Goal: Transaction & Acquisition: Obtain resource

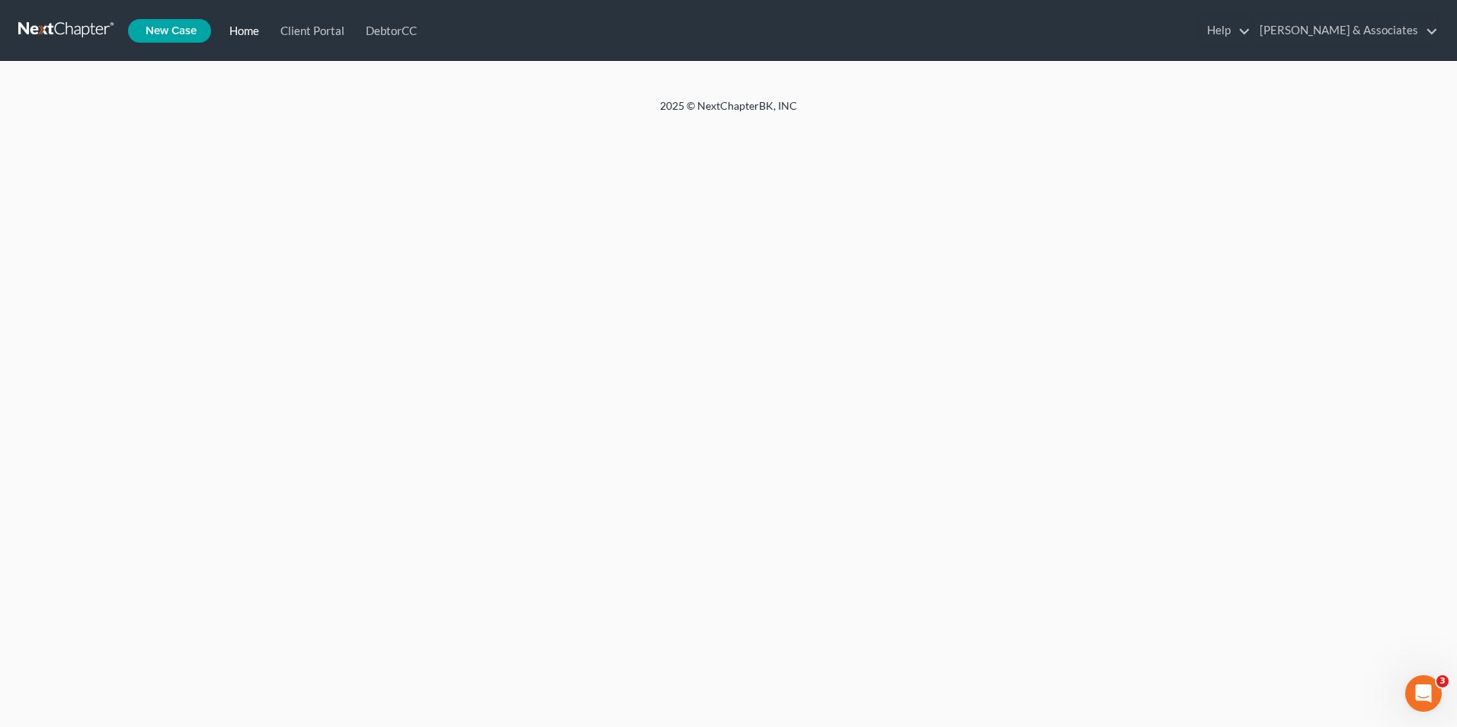
click at [242, 41] on link "Home" at bounding box center [241, 30] width 51 height 27
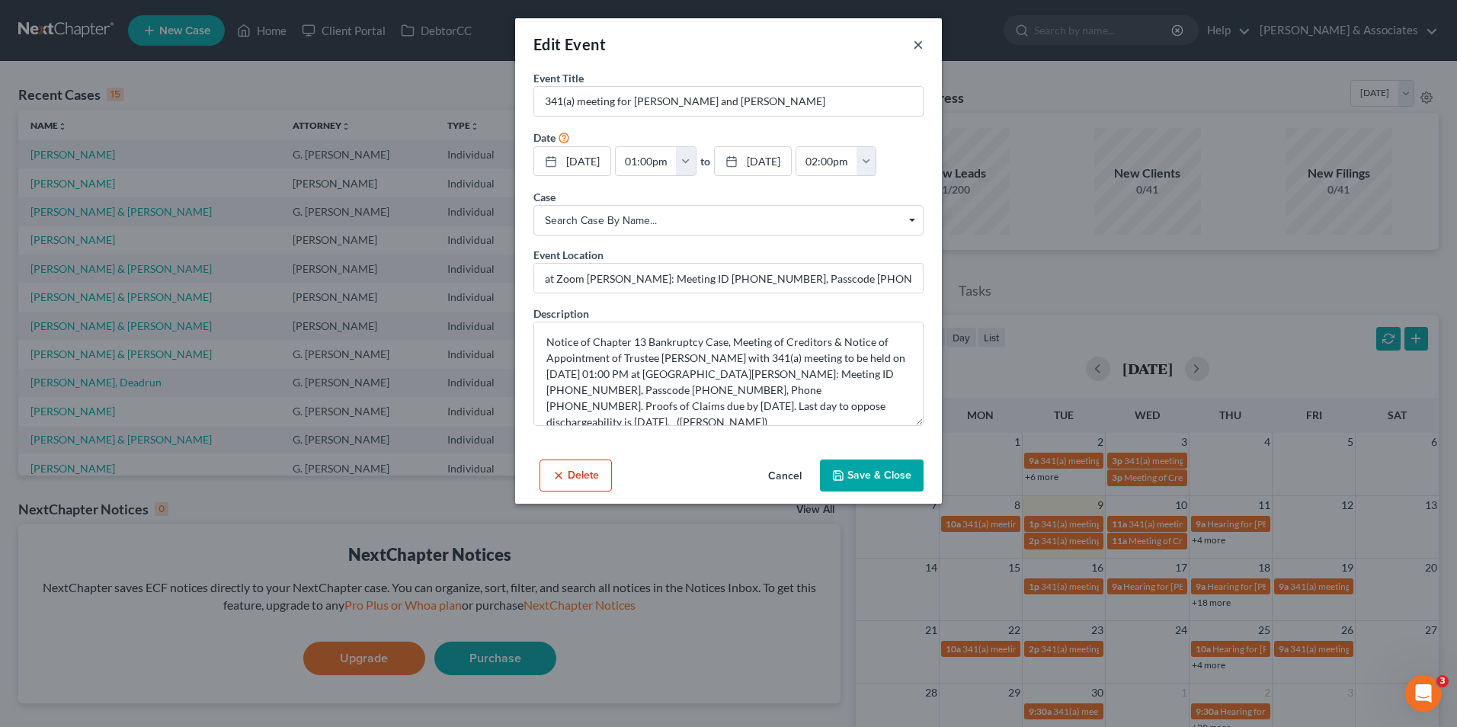
click at [915, 41] on button "×" at bounding box center [918, 44] width 11 height 18
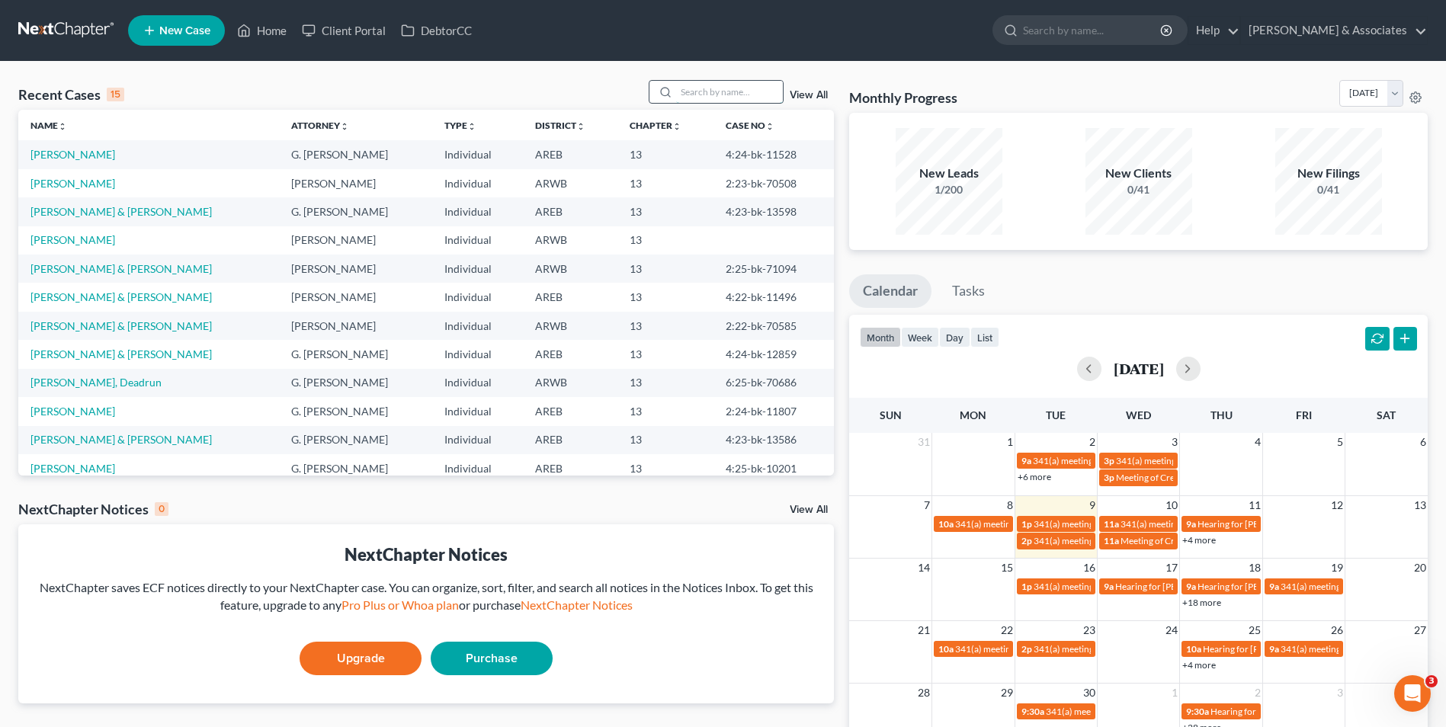
click at [694, 92] on input "search" at bounding box center [729, 92] width 107 height 22
click at [705, 98] on input "search" at bounding box center [729, 92] width 107 height 22
type input "[PERSON_NAME]"
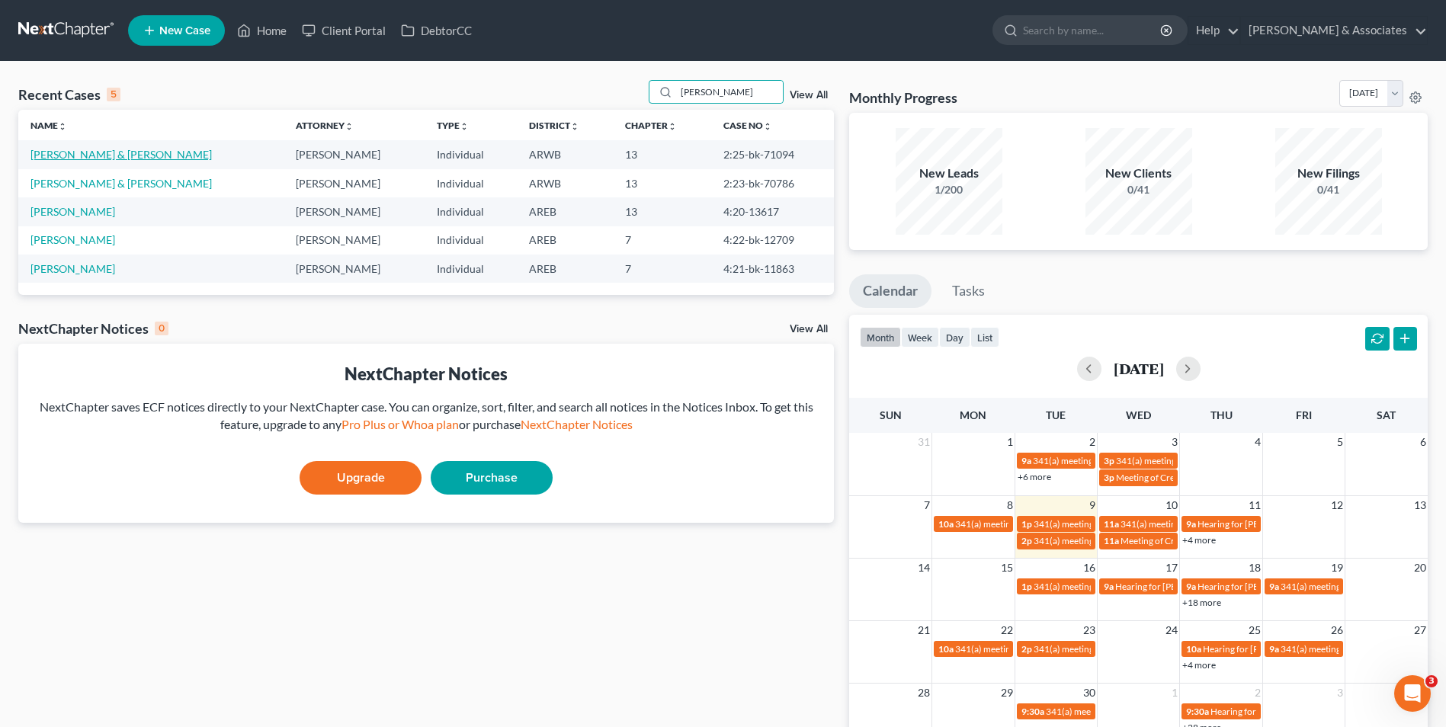
click at [114, 156] on link "[PERSON_NAME] & [PERSON_NAME]" at bounding box center [120, 154] width 181 height 13
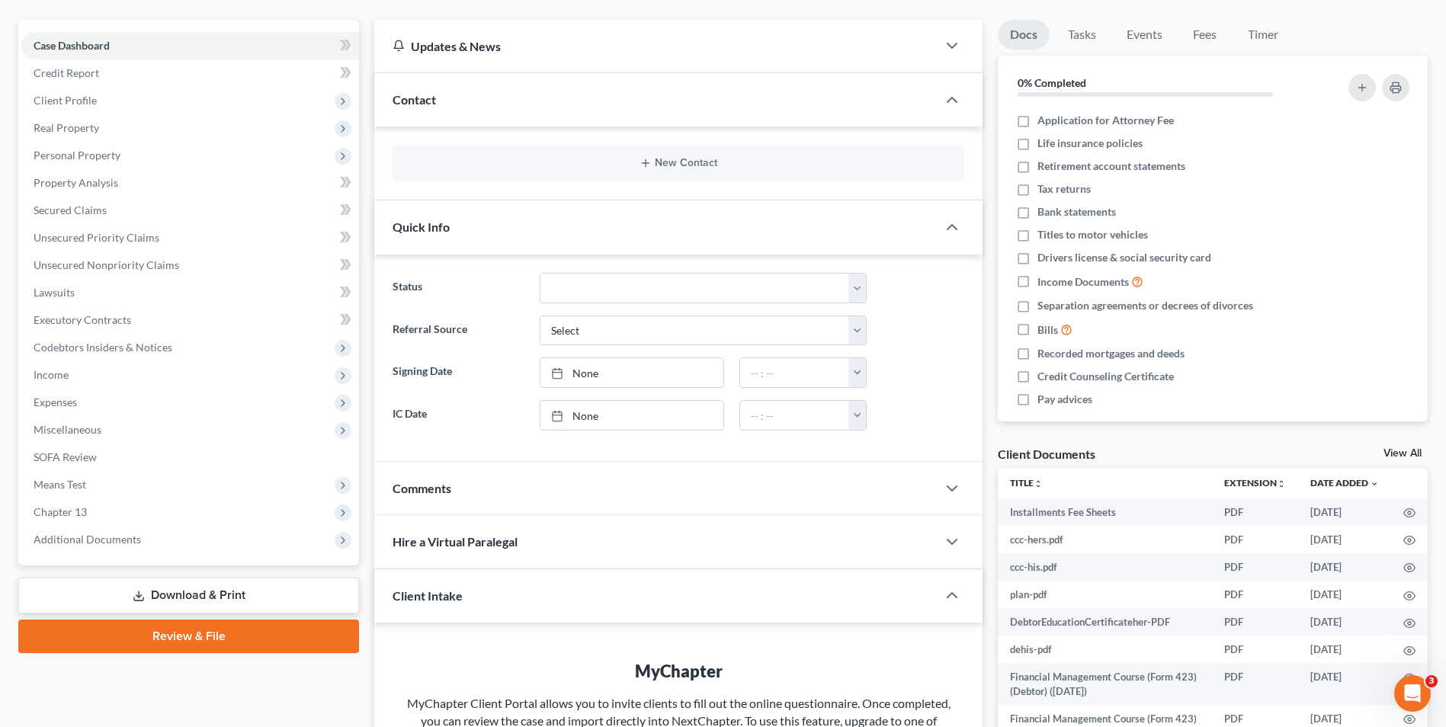
scroll to position [138, 0]
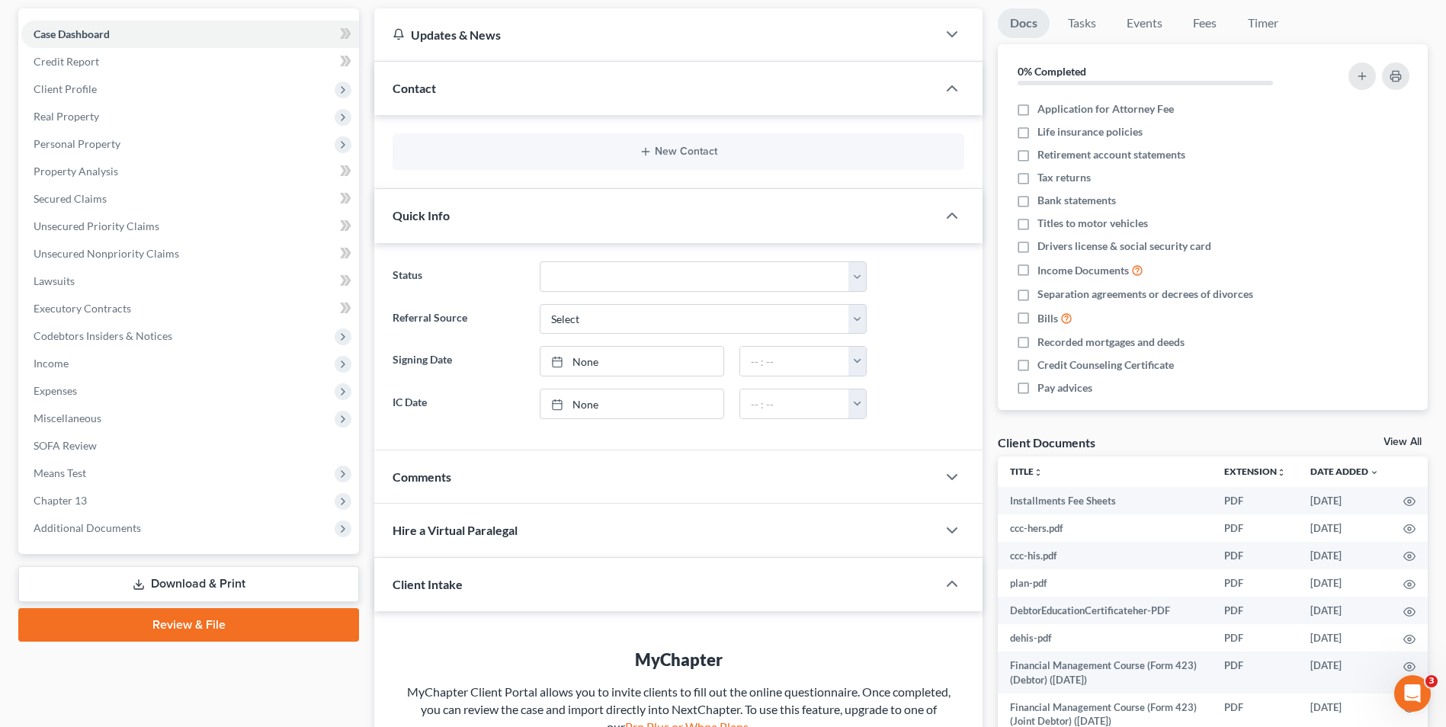
click at [293, 580] on link "Download & Print" at bounding box center [188, 584] width 341 height 36
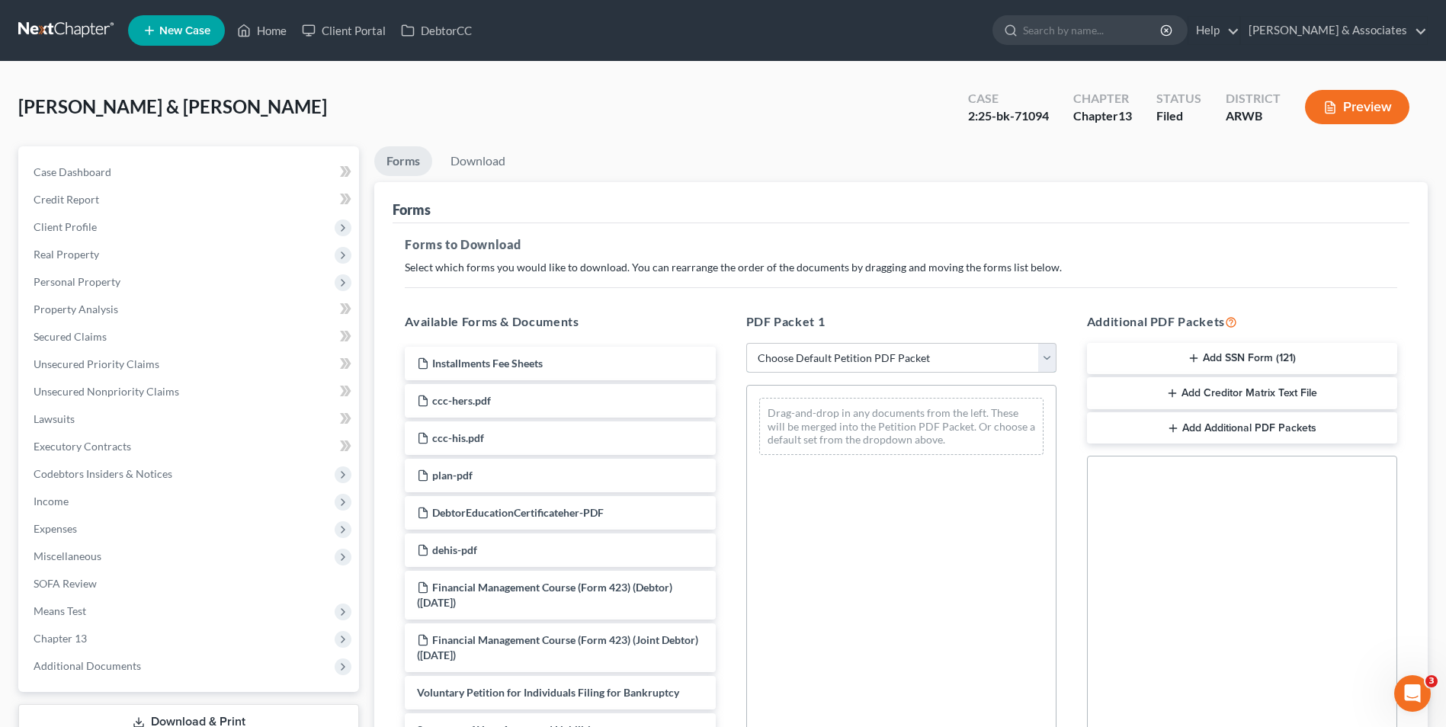
click at [887, 361] on select "Choose Default Petition PDF Packet Complete Bankruptcy Petition (all forms and …" at bounding box center [901, 358] width 310 height 30
select select "0"
click at [746, 343] on select "Choose Default Petition PDF Packet Complete Bankruptcy Petition (all forms and …" at bounding box center [901, 358] width 310 height 30
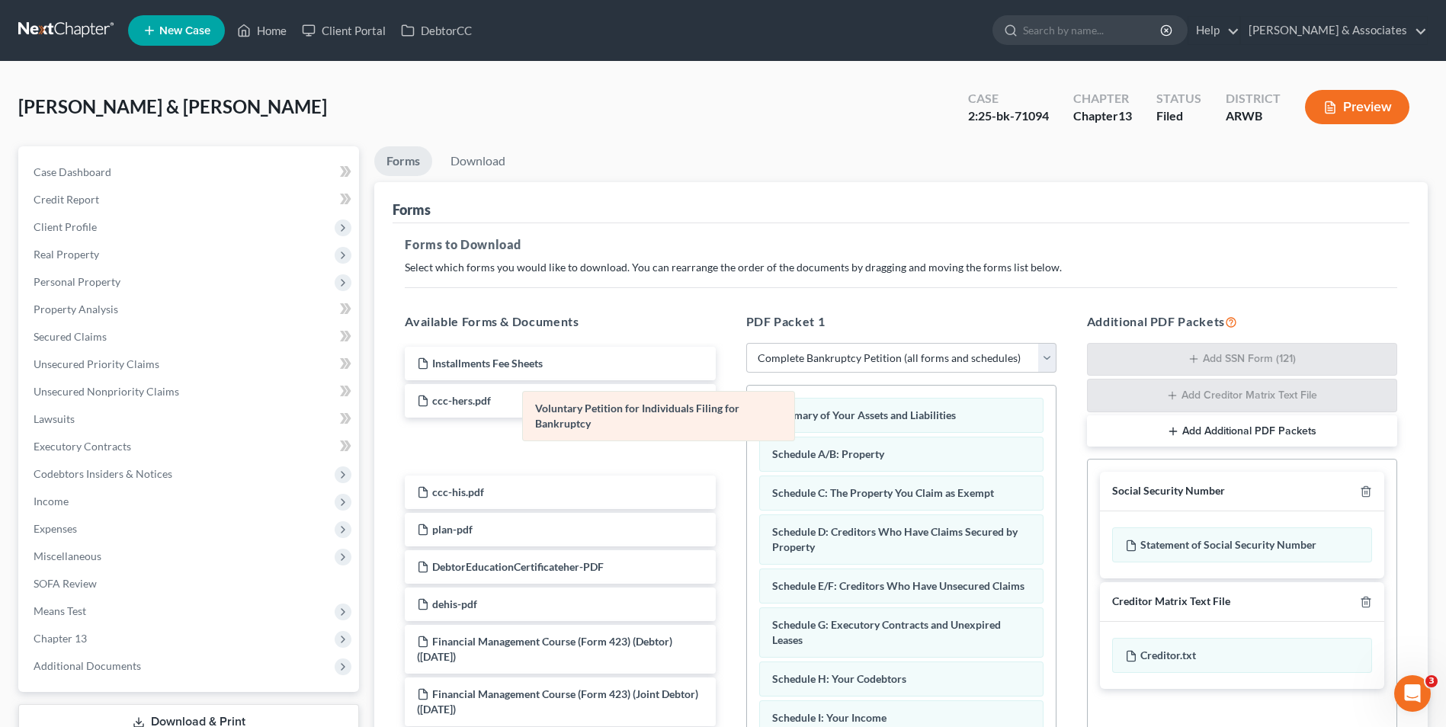
drag, startPoint x: 897, startPoint y: 438, endPoint x: 657, endPoint y: 431, distance: 240.2
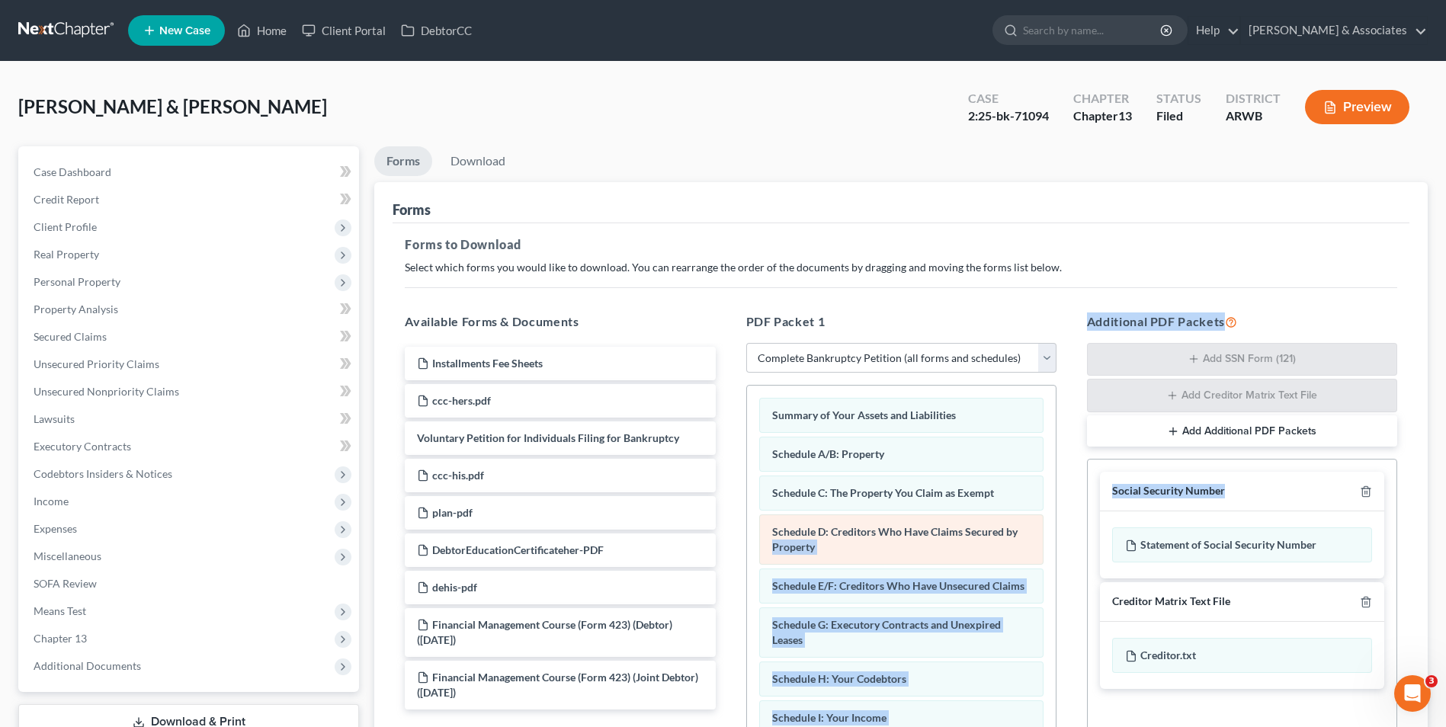
drag, startPoint x: 1129, startPoint y: 544, endPoint x: 772, endPoint y: 545, distance: 356.7
click at [772, 545] on div "Available Forms & Documents Installments Fee Sheets ccc-hers.pdf Voluntary Peti…" at bounding box center [900, 559] width 1023 height 518
click at [1364, 488] on icon "button" at bounding box center [1365, 492] width 7 height 10
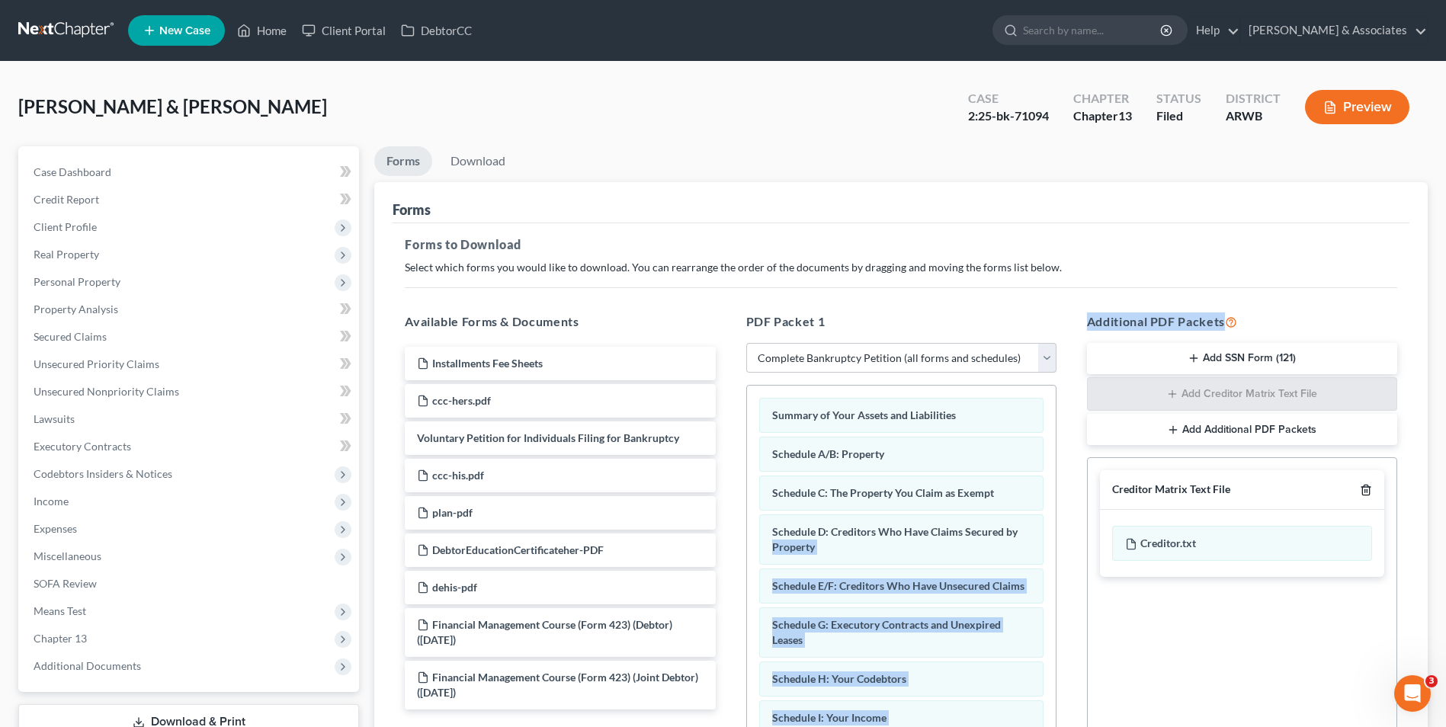
click at [1364, 487] on polyline "button" at bounding box center [1365, 487] width 9 height 0
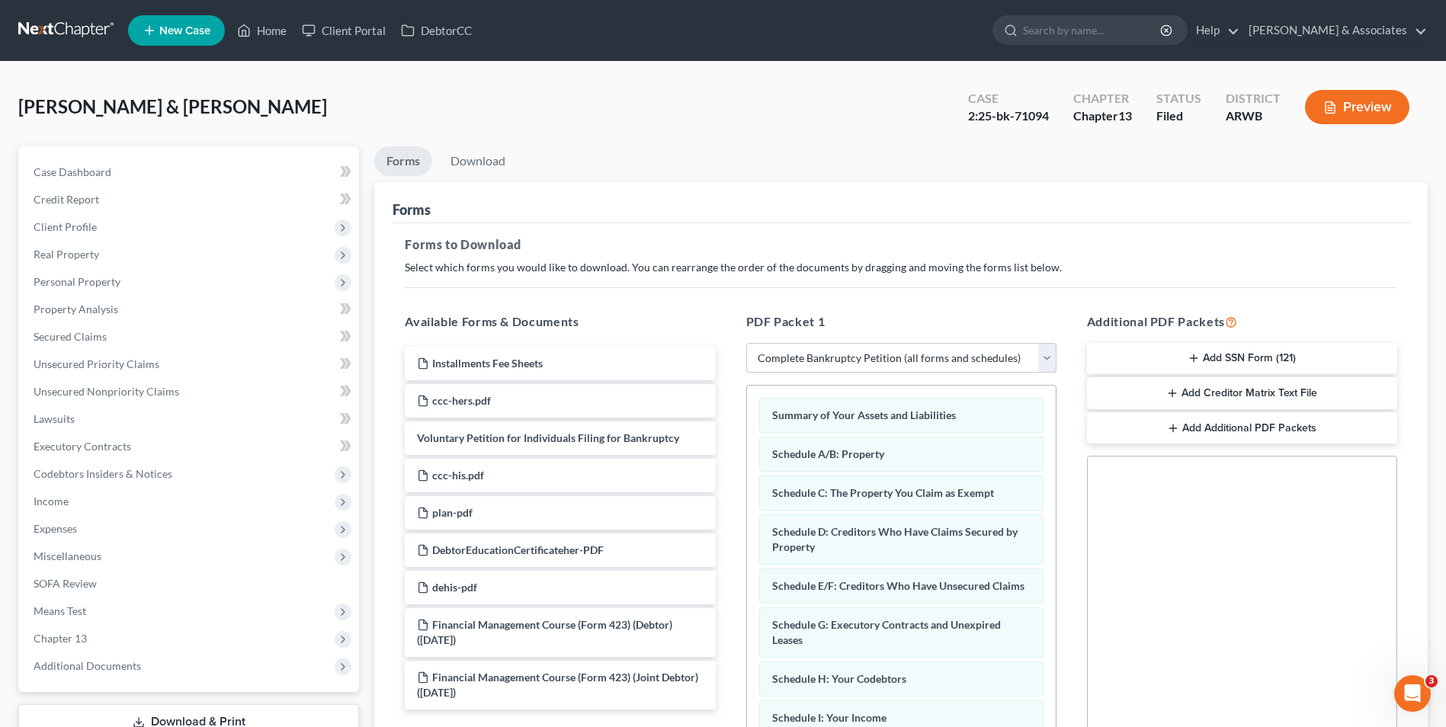
click at [1159, 256] on div "Forms to Download Select which forms you would like to download. You can rearra…" at bounding box center [901, 529] width 1017 height 612
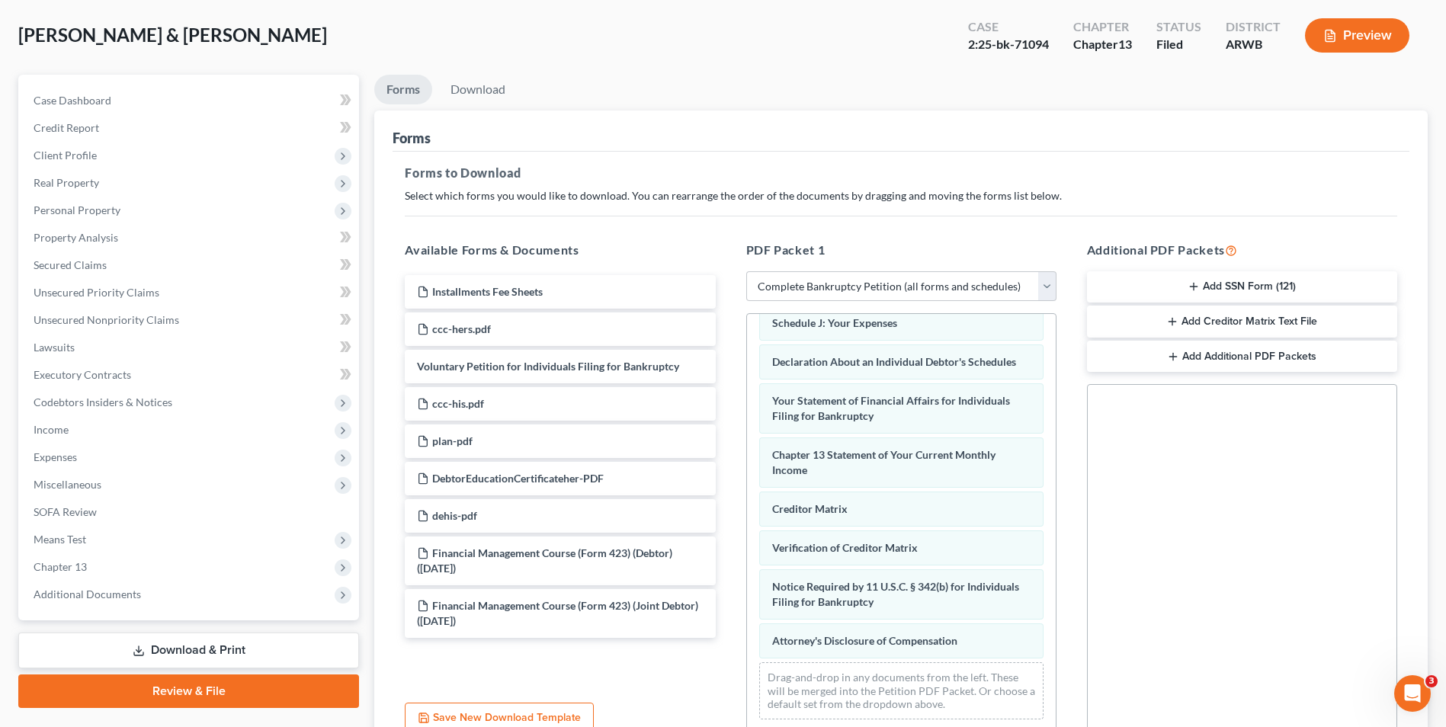
scroll to position [84, 0]
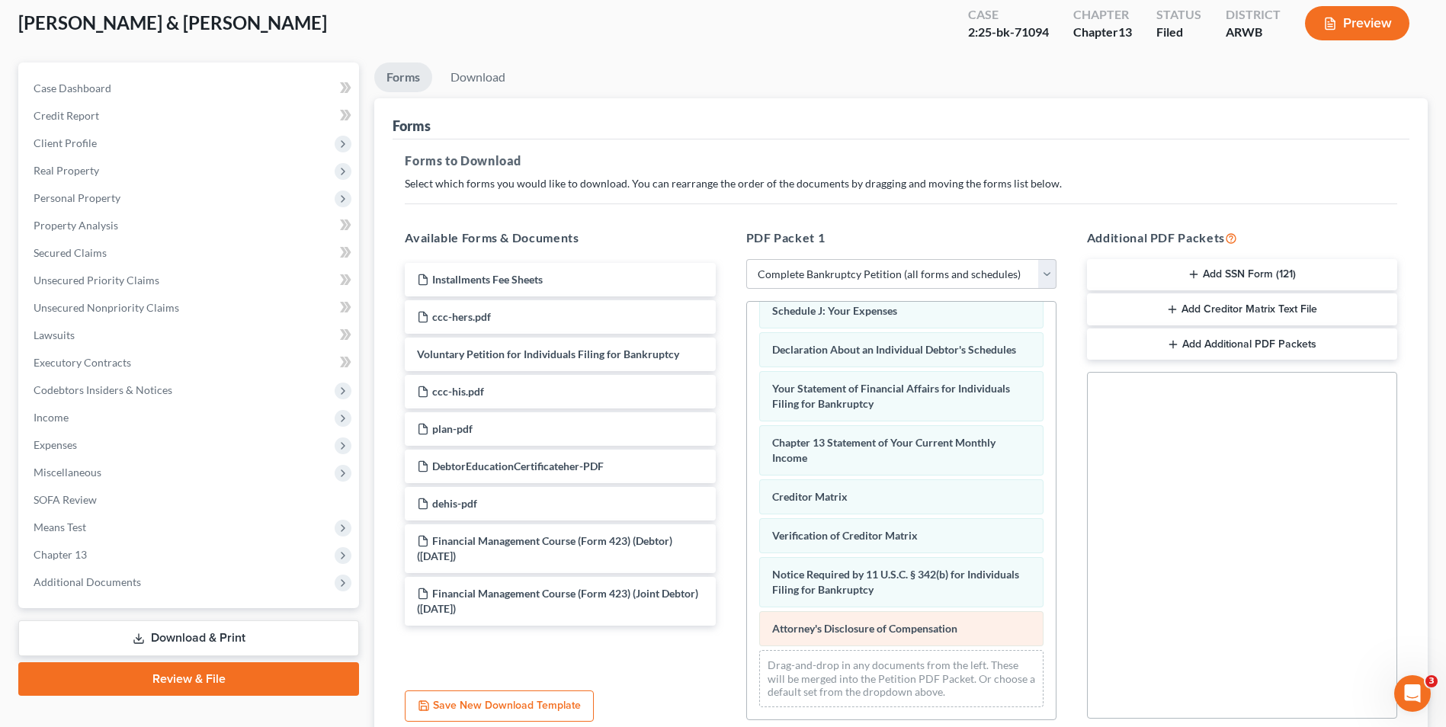
click at [865, 631] on span "Attorney's Disclosure of Compensation" at bounding box center [864, 628] width 185 height 13
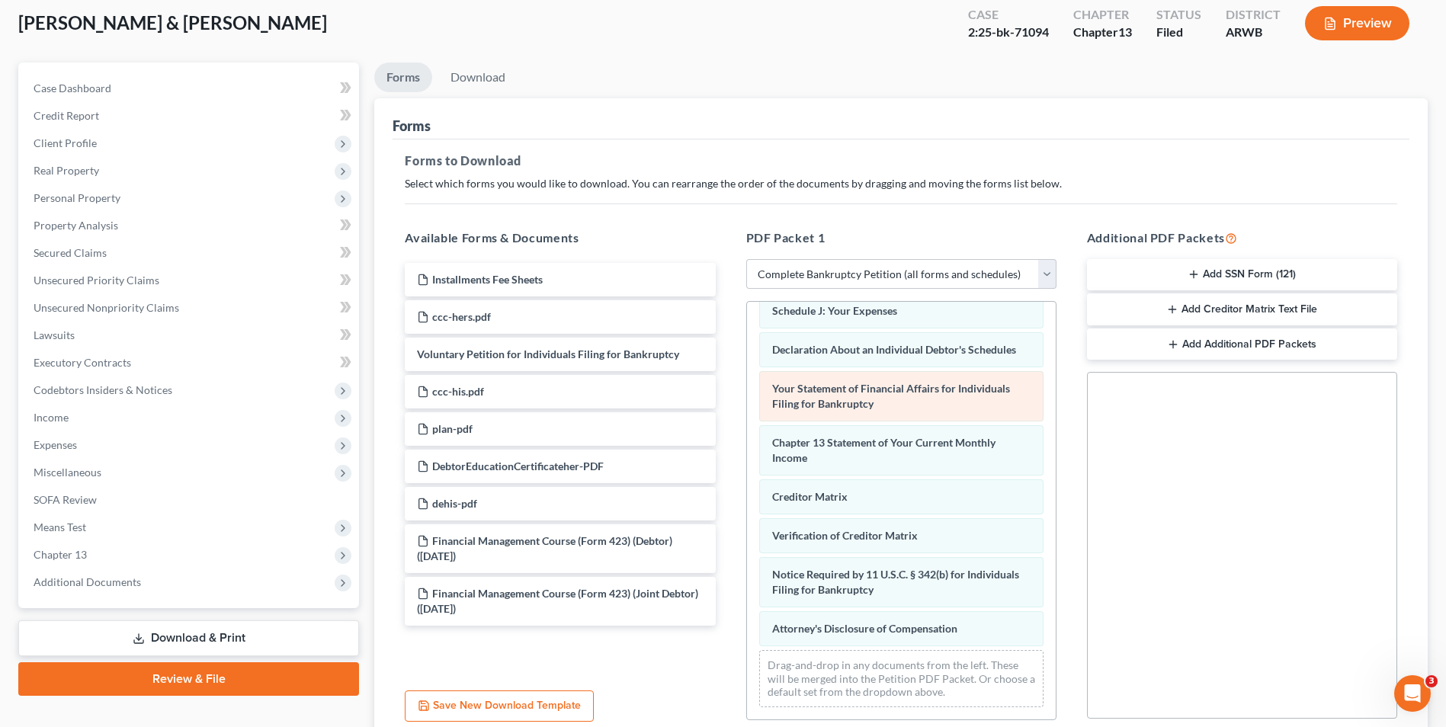
scroll to position [214, 0]
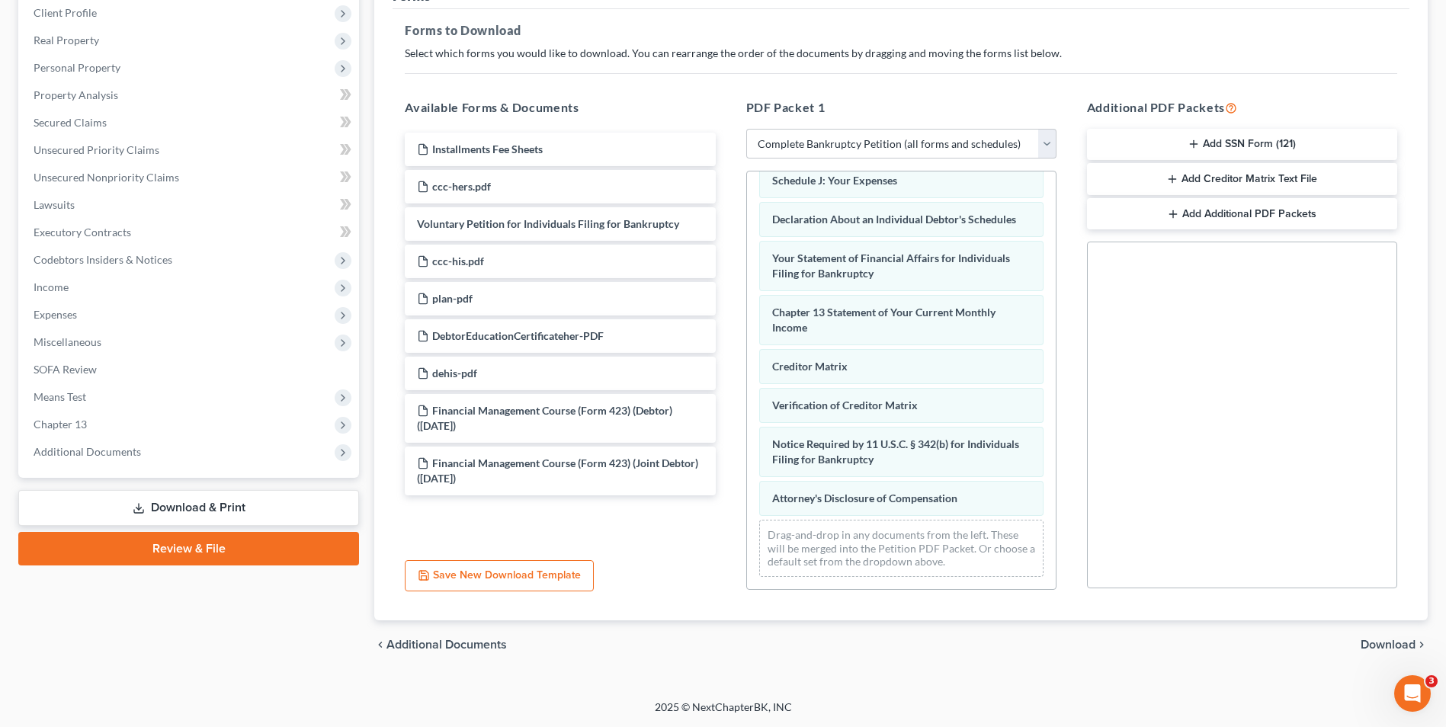
click at [280, 509] on link "Download & Print" at bounding box center [188, 508] width 341 height 36
click at [284, 505] on link "Download & Print" at bounding box center [188, 508] width 341 height 36
click at [269, 508] on link "Download & Print" at bounding box center [188, 508] width 341 height 36
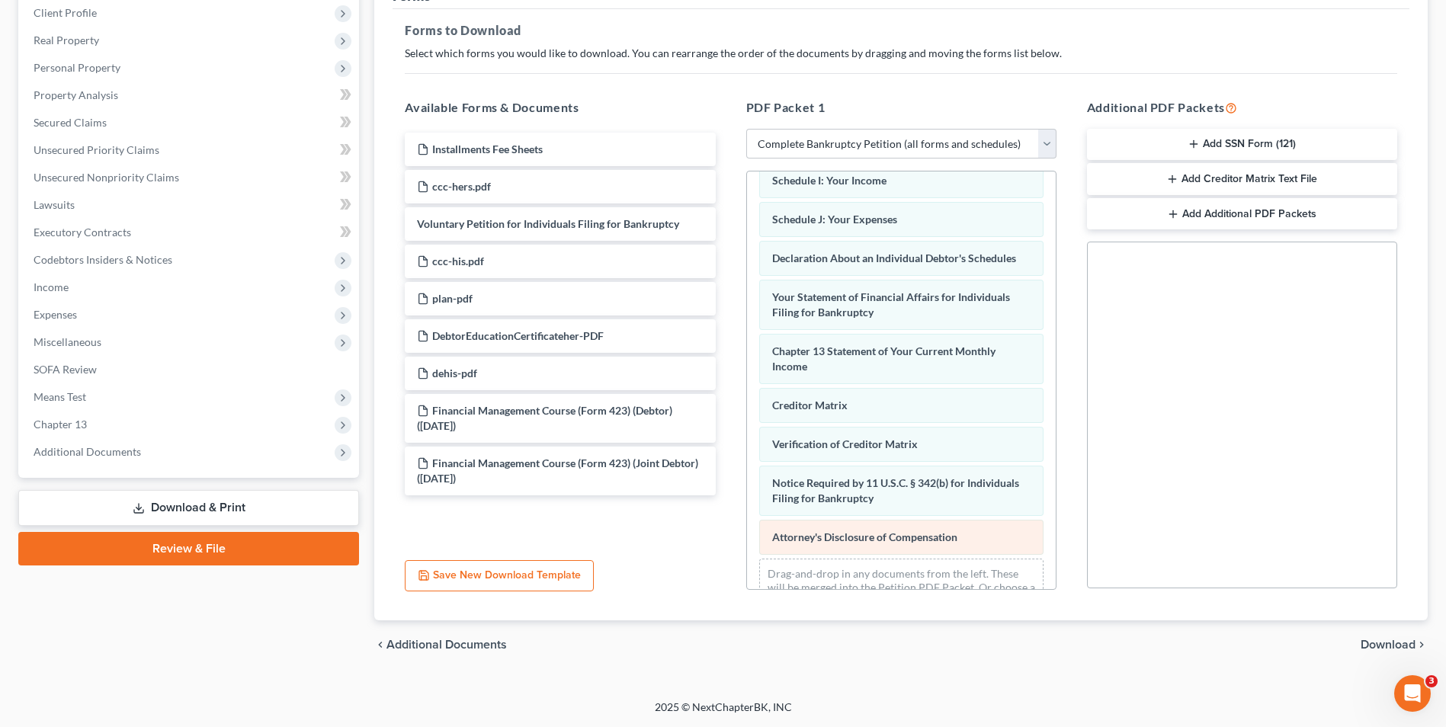
scroll to position [0, 0]
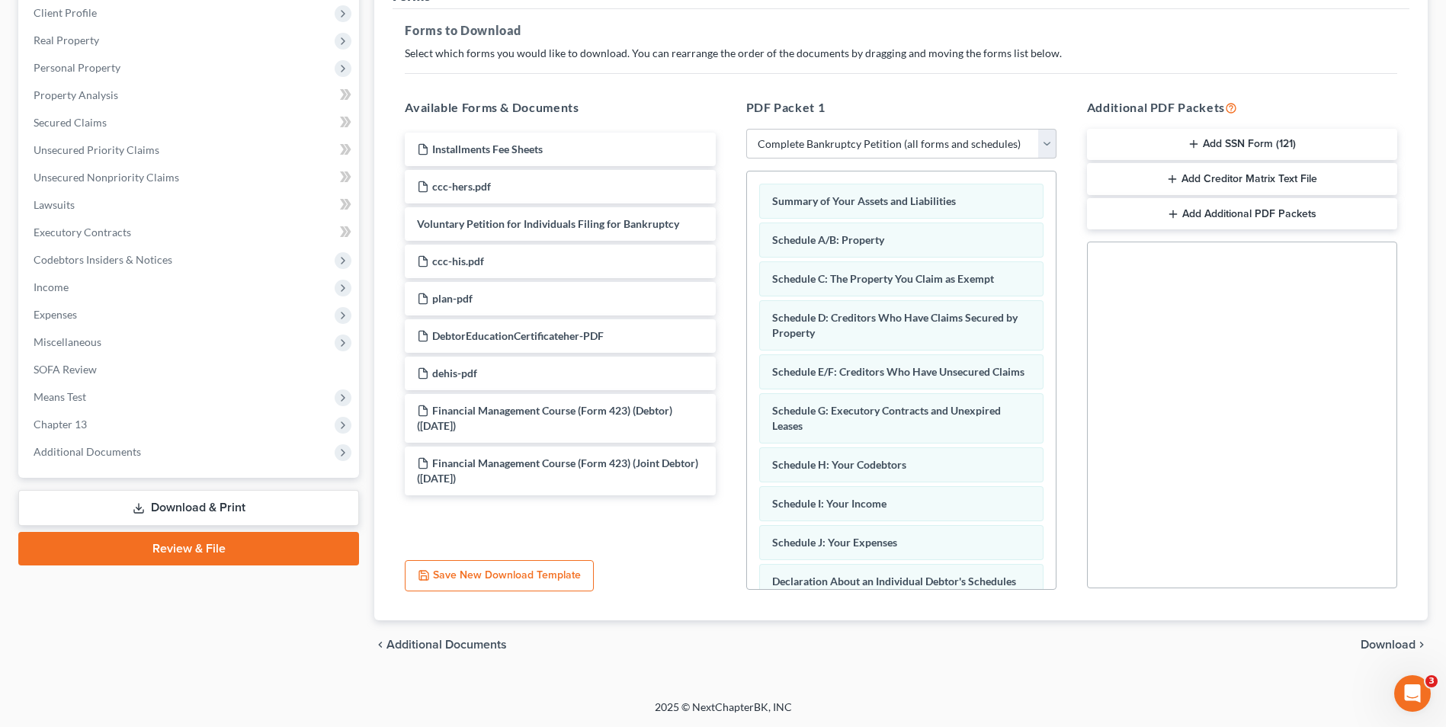
click at [1374, 634] on div "chevron_left Additional Documents Download chevron_right" at bounding box center [900, 644] width 1053 height 49
click at [1372, 642] on span "Download" at bounding box center [1388, 645] width 55 height 12
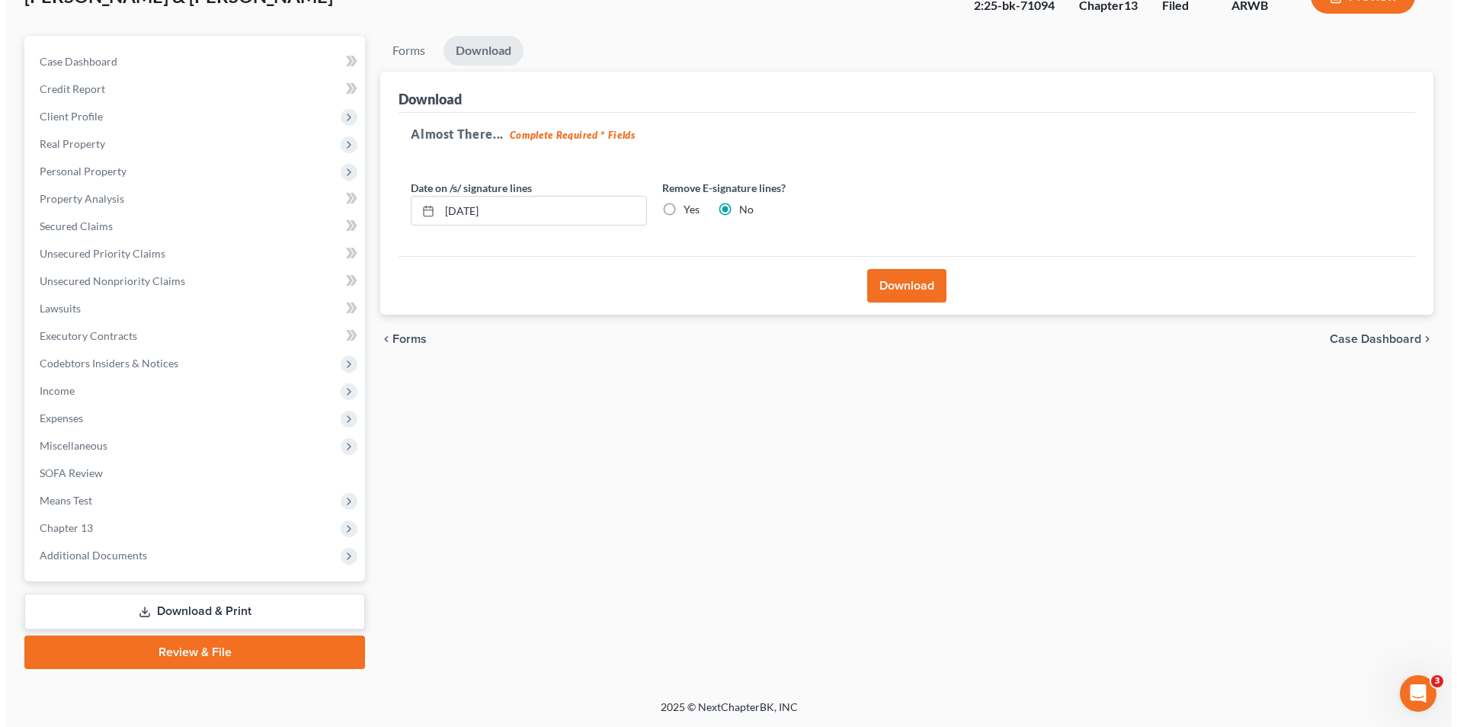
scroll to position [111, 0]
click at [885, 277] on button "Download" at bounding box center [900, 286] width 79 height 34
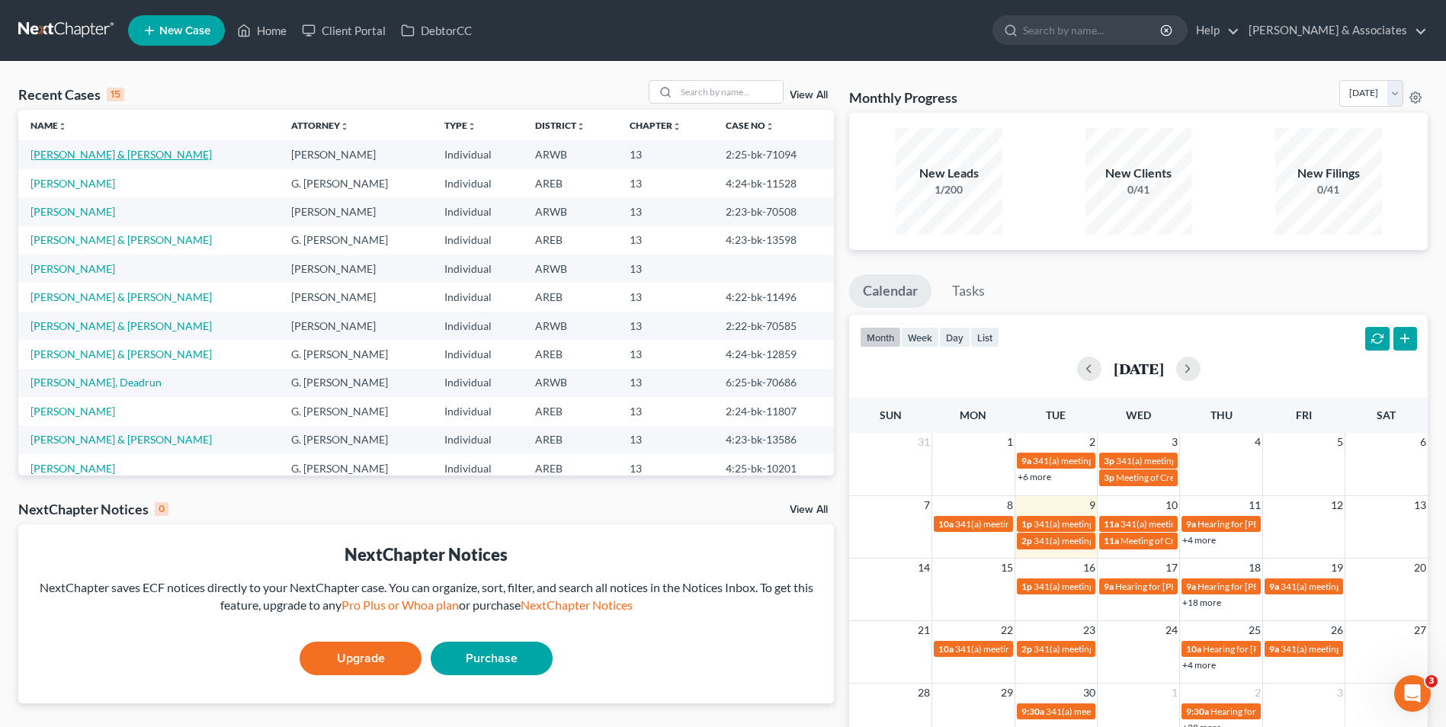
drag, startPoint x: 988, startPoint y: 7, endPoint x: 93, endPoint y: 159, distance: 907.6
click at [93, 159] on link "[PERSON_NAME] & [PERSON_NAME]" at bounding box center [120, 154] width 181 height 13
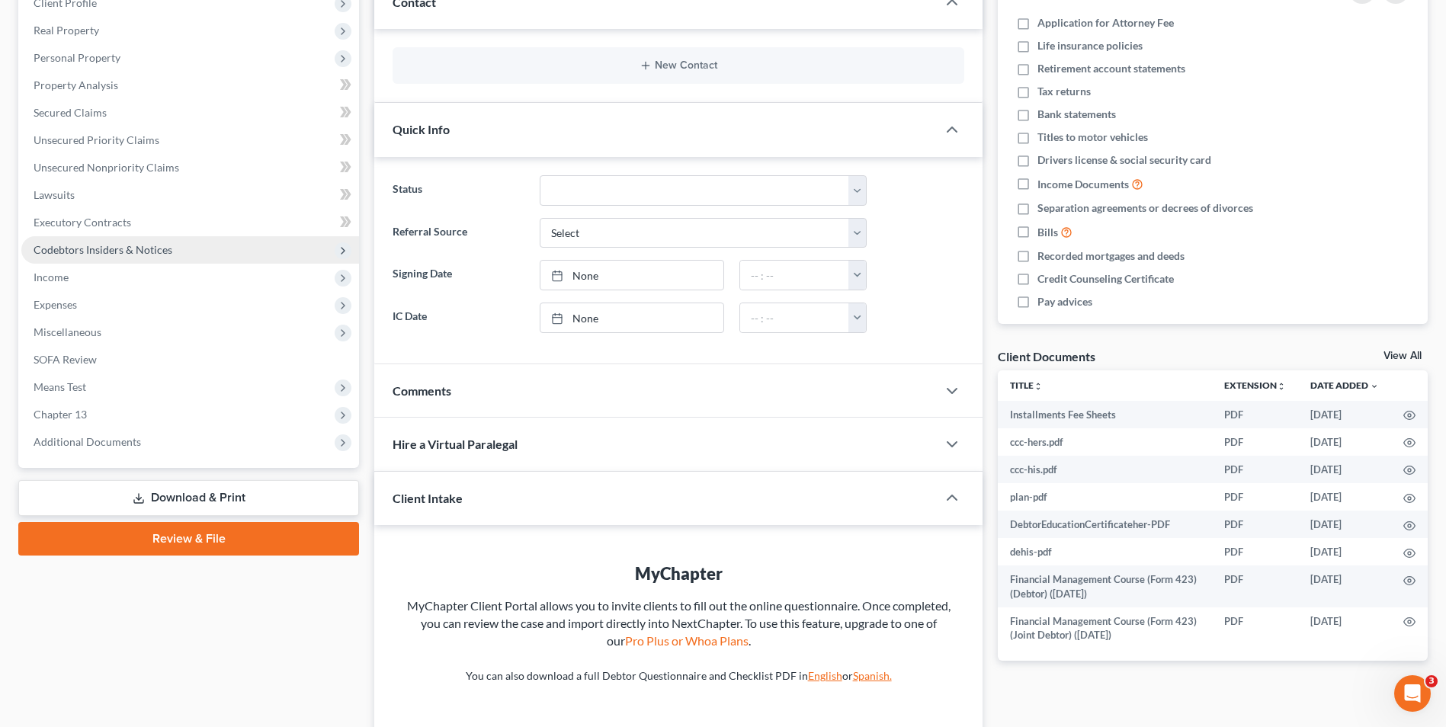
scroll to position [225, 0]
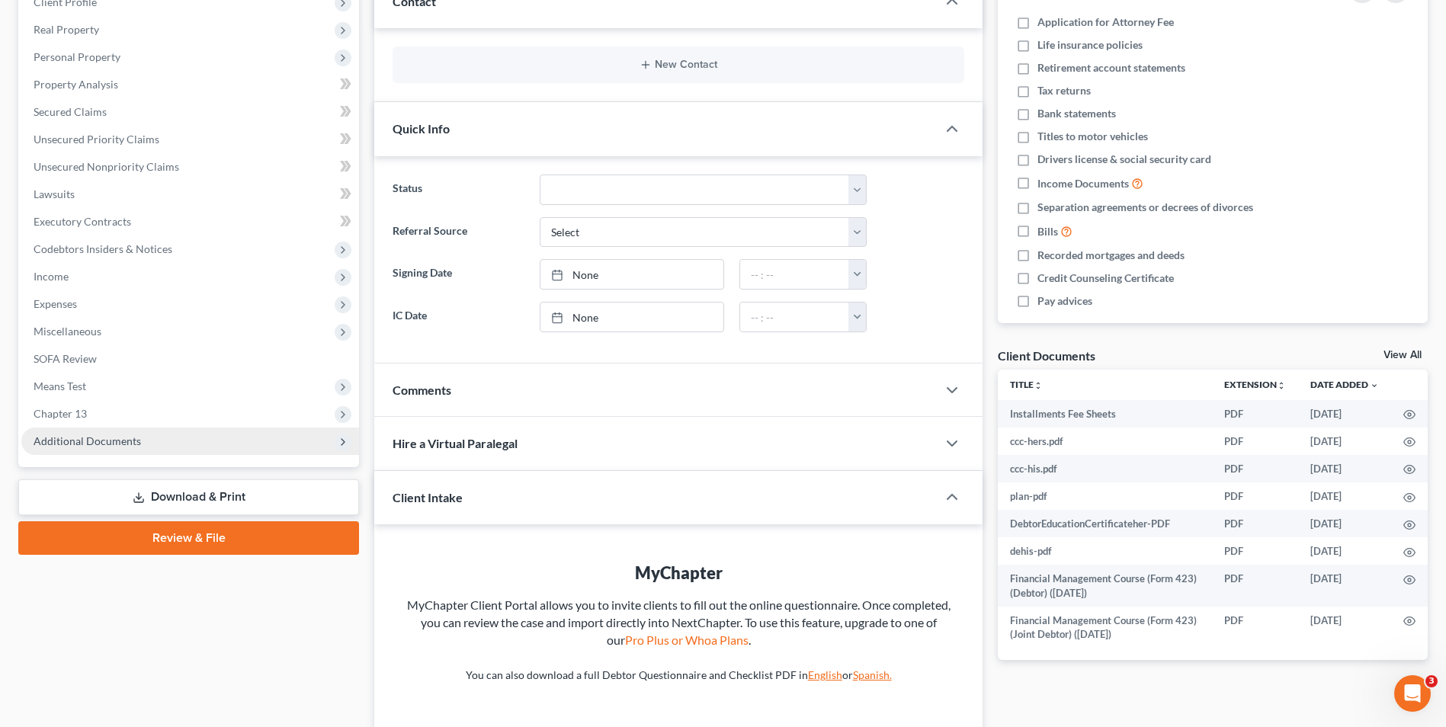
click at [175, 443] on span "Additional Documents" at bounding box center [190, 441] width 338 height 27
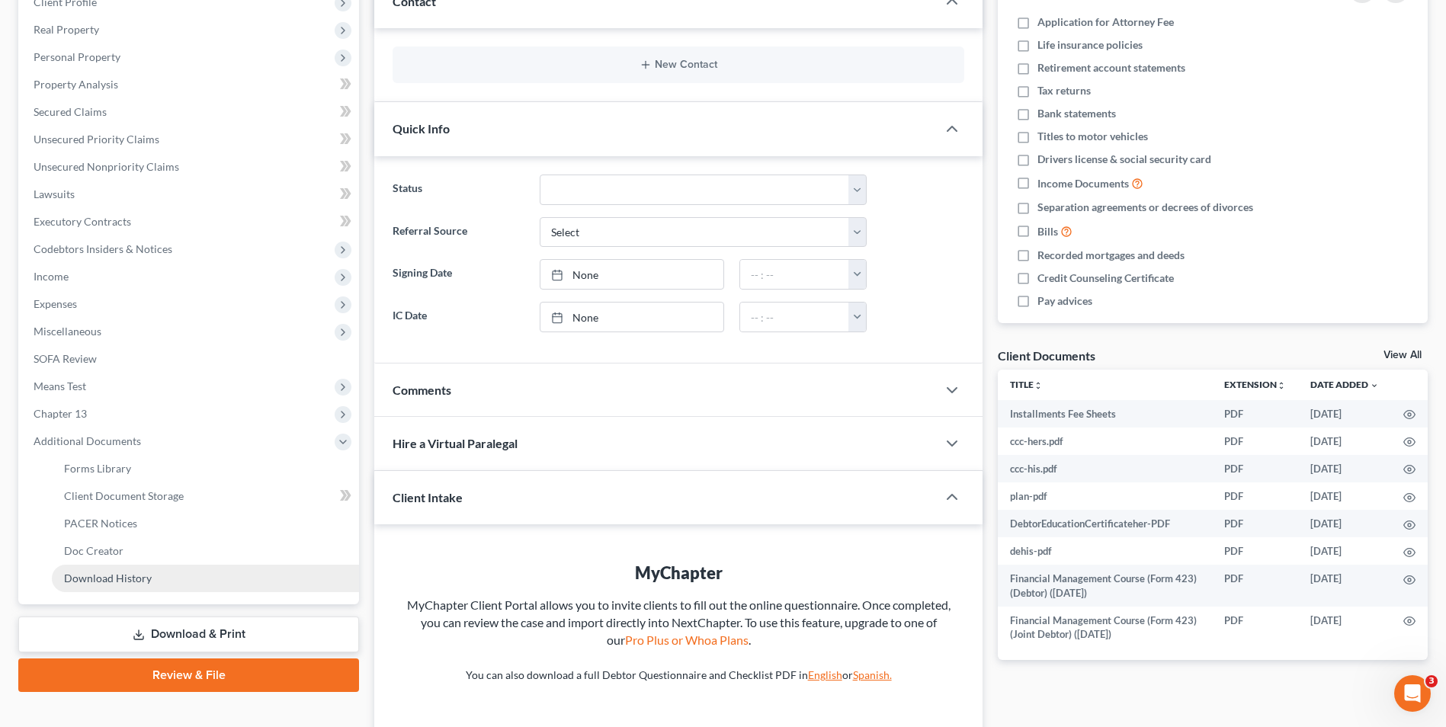
click at [162, 572] on link "Download History" at bounding box center [205, 578] width 307 height 27
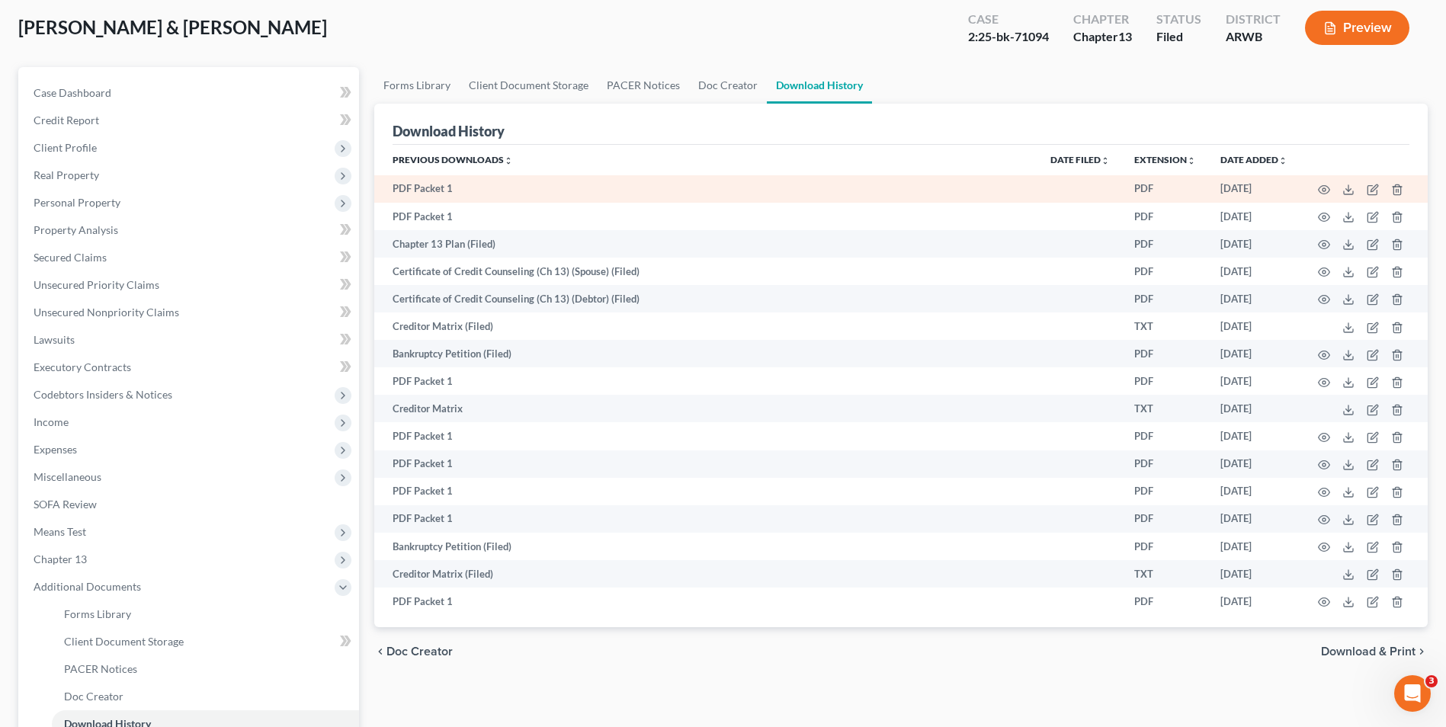
scroll to position [82, 0]
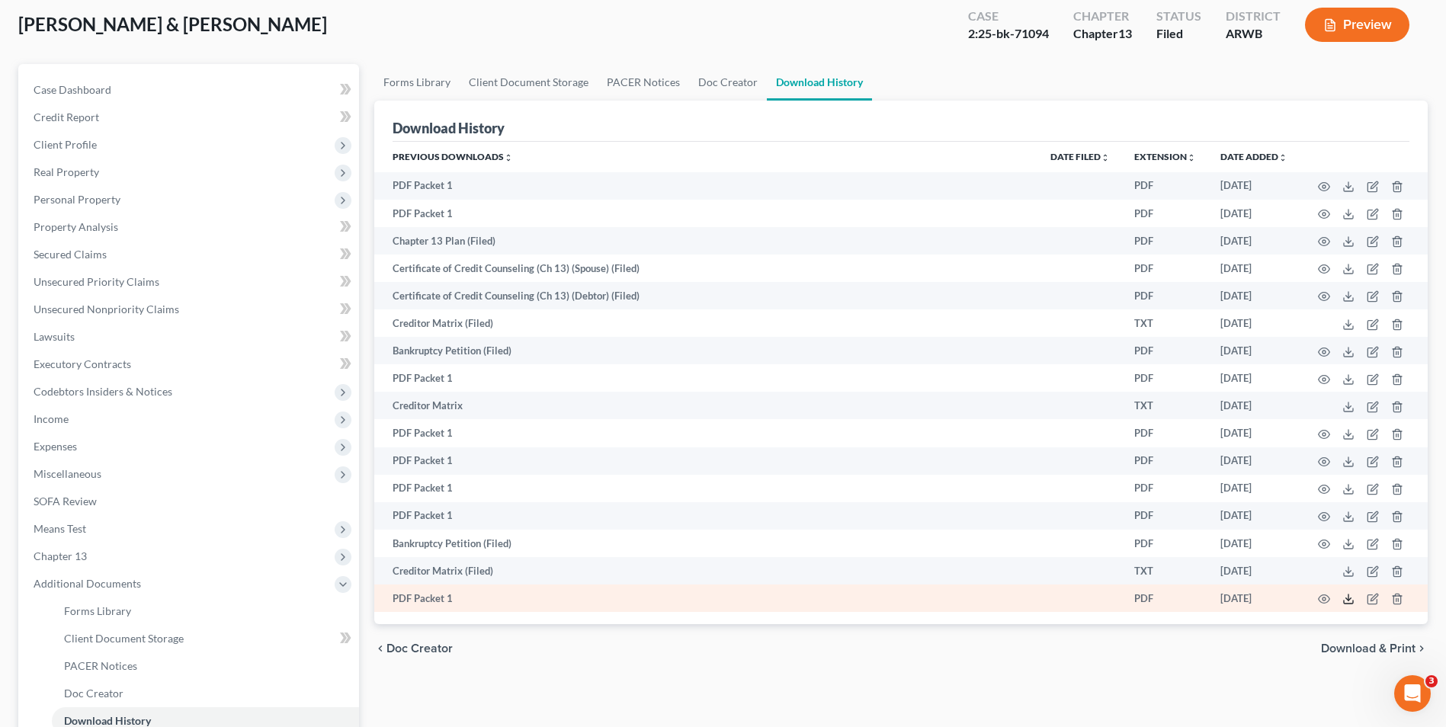
click at [1351, 601] on icon at bounding box center [1348, 599] width 12 height 12
